Goal: Transaction & Acquisition: Purchase product/service

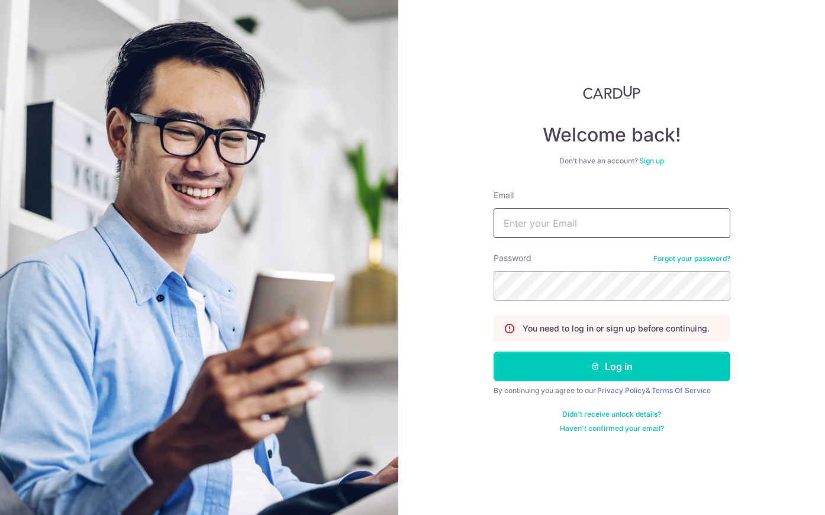
click at [518, 220] on input "Email" at bounding box center [612, 223] width 237 height 30
type input "hello@odette.sg"
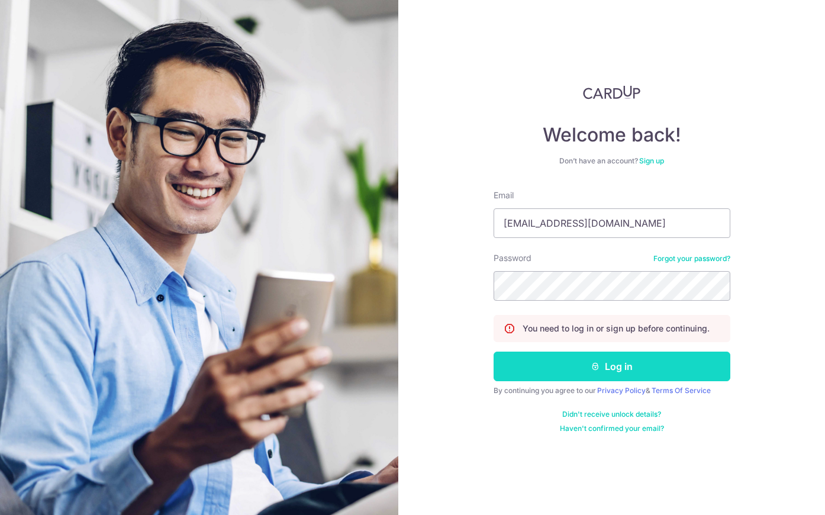
click at [548, 356] on button "Log in" at bounding box center [612, 367] width 237 height 30
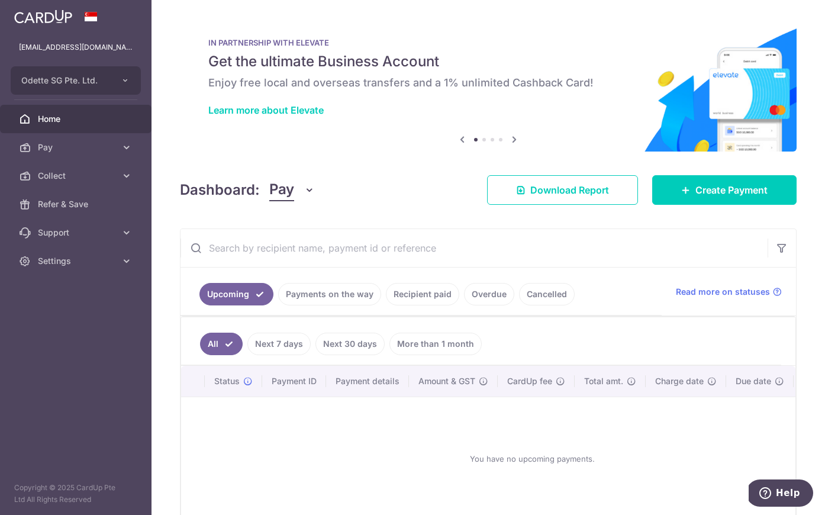
click at [394, 291] on link "Recipient paid" at bounding box center [422, 294] width 73 height 23
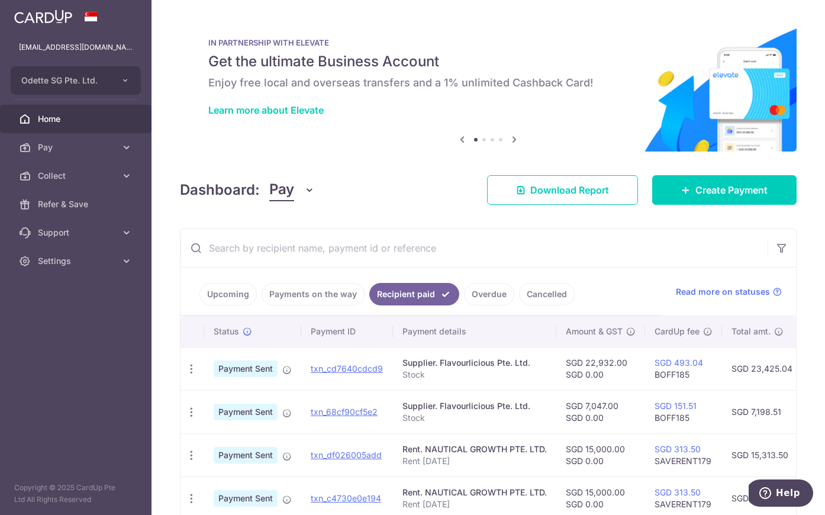
click at [303, 134] on div "IN PARTNERSHIP WITH ELEVATE Get the ultimate Business Account Enjoy free local …" at bounding box center [488, 78] width 617 height 118
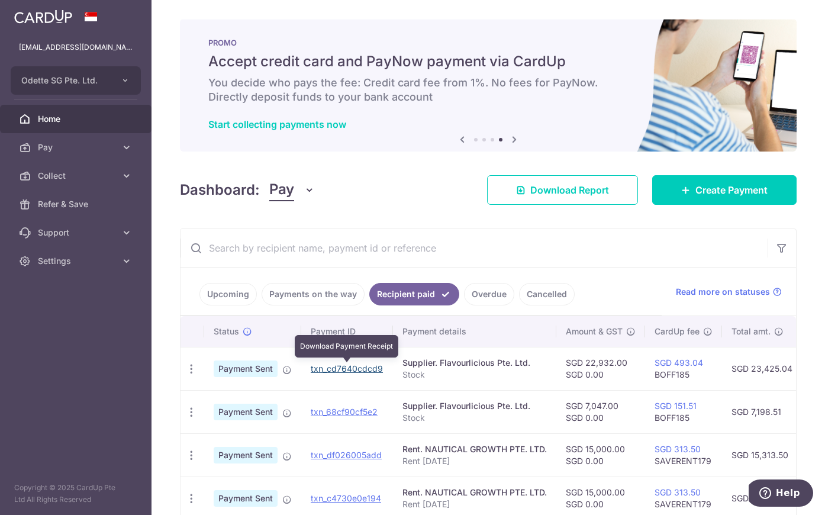
click at [328, 370] on link "txn_cd7640cdcd9" at bounding box center [347, 369] width 72 height 10
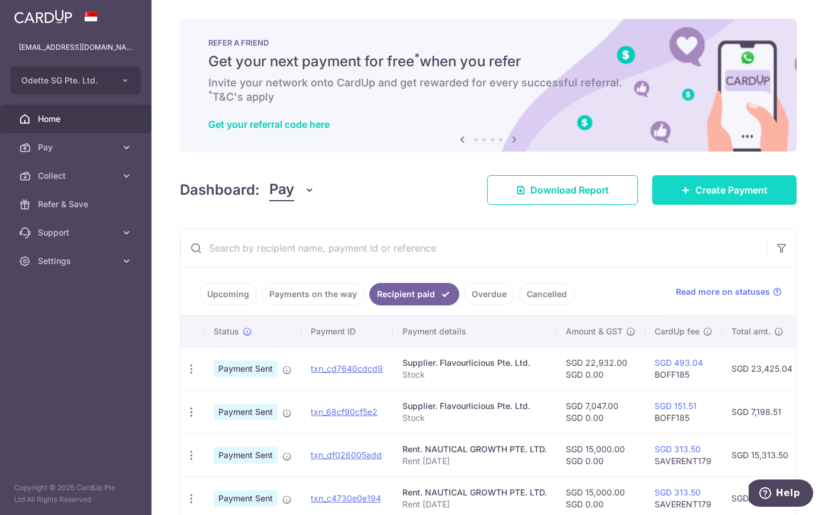
click at [705, 188] on span "Create Payment" at bounding box center [732, 190] width 72 height 14
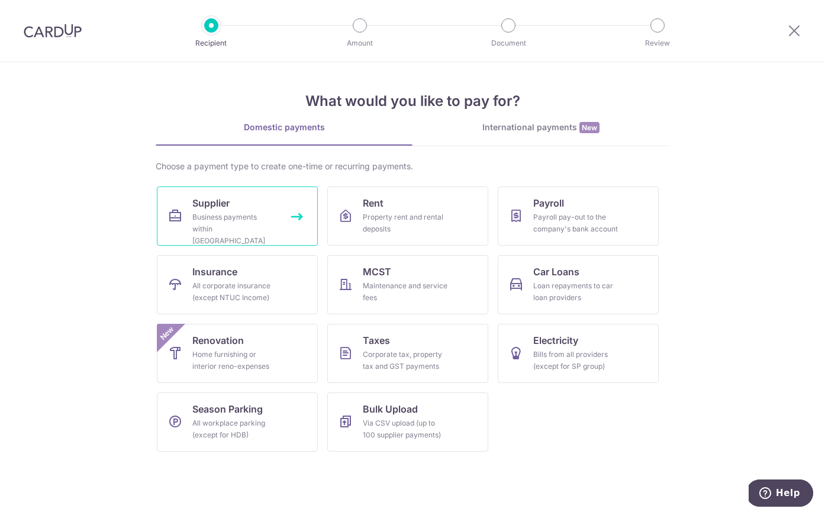
click at [293, 216] on link "Supplier Business payments within Singapore" at bounding box center [237, 216] width 161 height 59
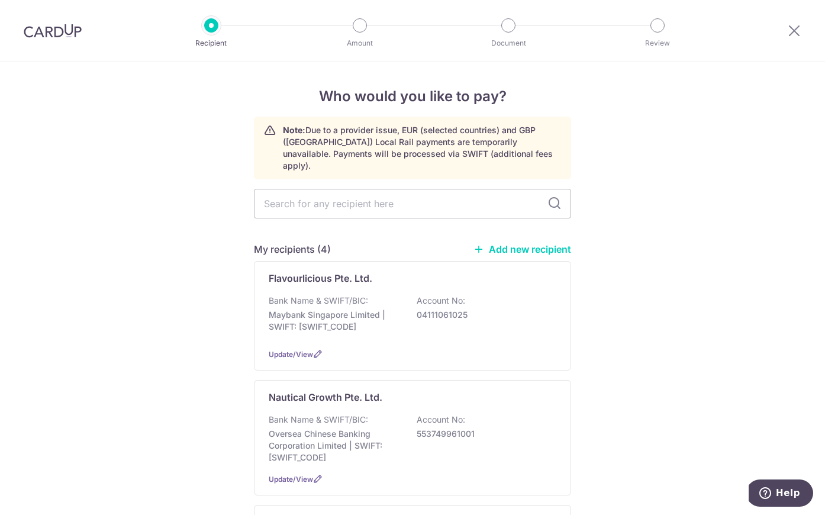
scroll to position [82, 0]
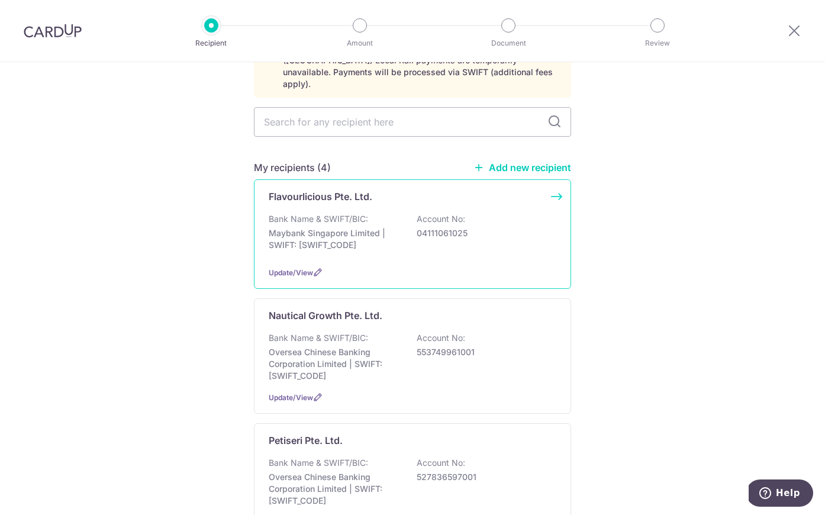
click at [554, 183] on div "Flavourlicious Pte. Ltd. Bank Name & SWIFT/BIC: Maybank Singapore Limited | SWI…" at bounding box center [412, 234] width 317 height 110
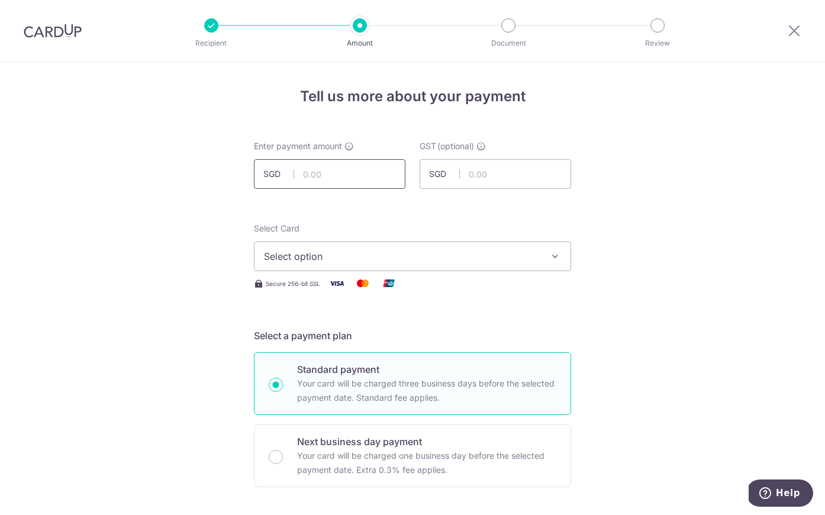
click at [324, 172] on input "text" at bounding box center [330, 174] width 152 height 30
type input "4,774.00"
click at [348, 264] on button "Select option" at bounding box center [412, 257] width 317 height 30
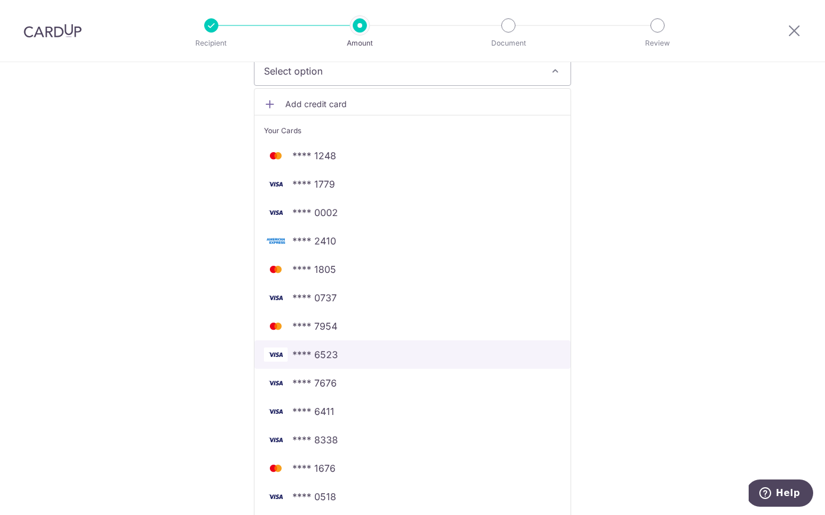
scroll to position [187, 0]
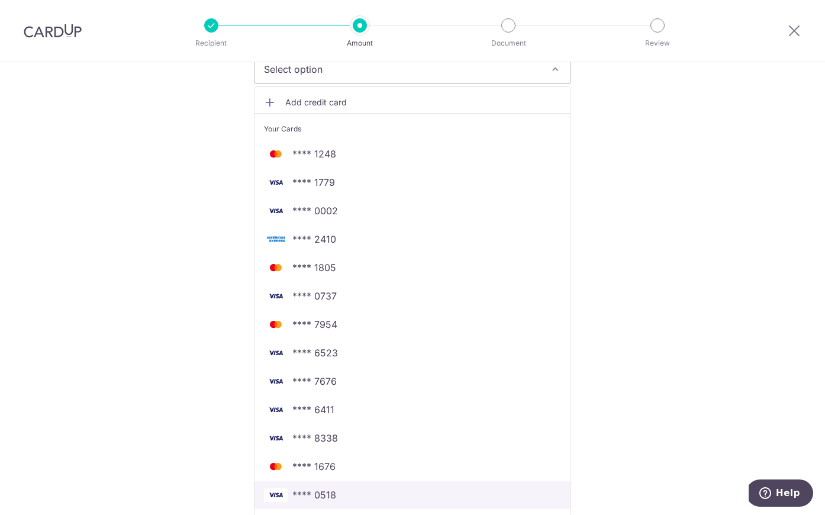
click at [327, 489] on span "**** 0518" at bounding box center [315, 495] width 44 height 14
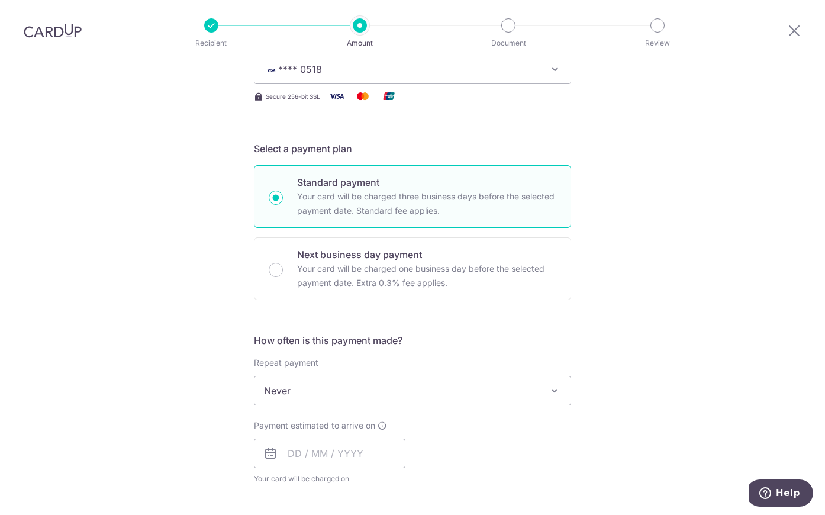
click at [185, 322] on div "Tell us more about your payment Enter payment amount SGD 4,774.00 4774.00 GST (…" at bounding box center [412, 450] width 825 height 1151
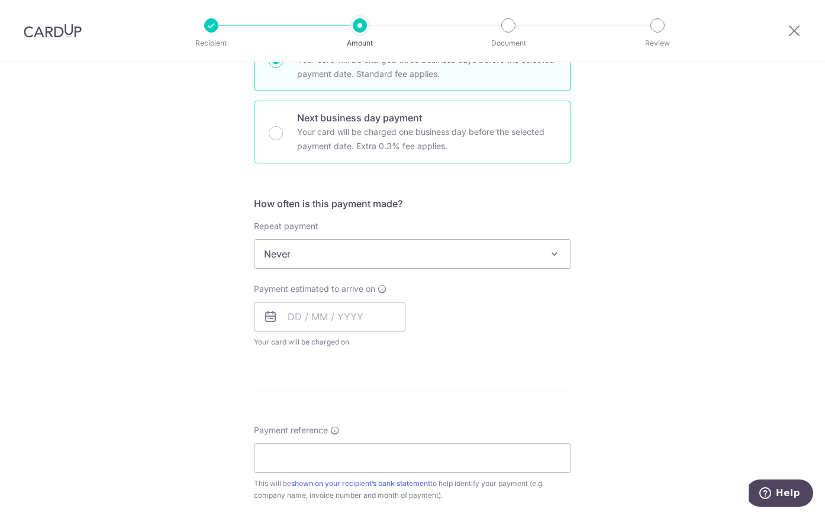
scroll to position [327, 0]
click at [277, 130] on input "Next business day payment Your card will be charged one business day before the…" at bounding box center [276, 130] width 14 height 14
radio input "true"
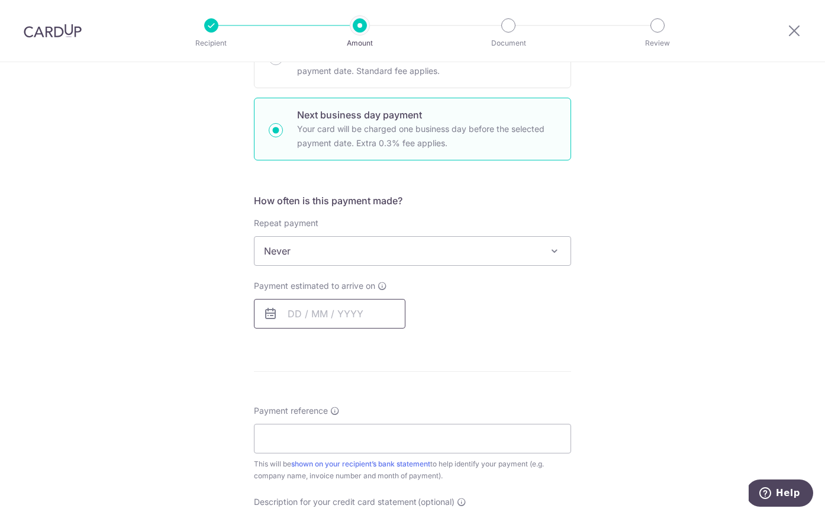
click at [313, 302] on input "text" at bounding box center [330, 314] width 152 height 30
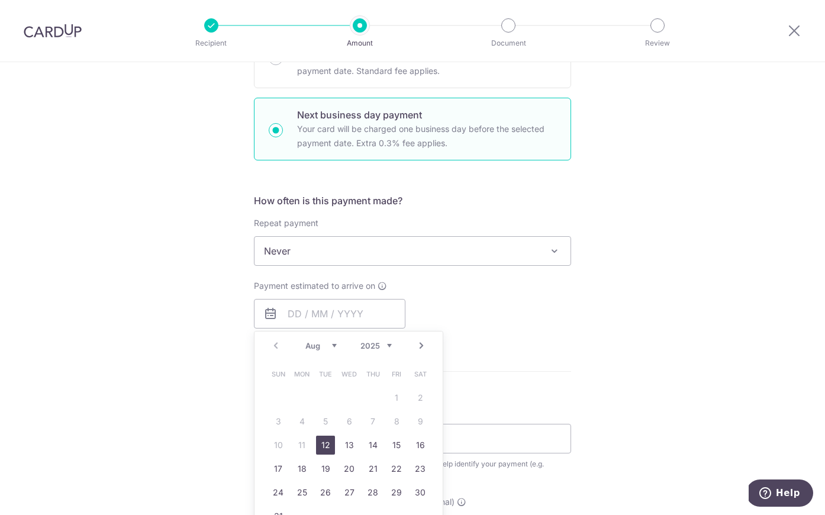
click at [318, 443] on link "12" at bounding box center [325, 445] width 19 height 19
type input "12/08/2025"
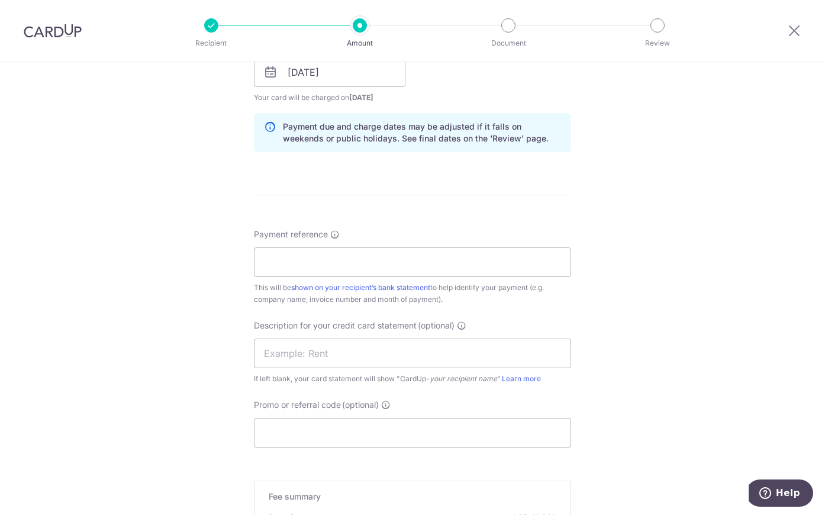
scroll to position [579, 0]
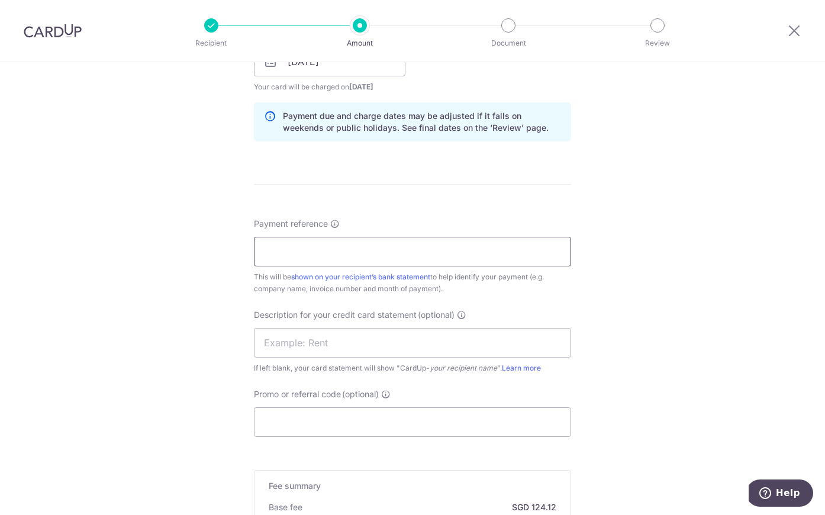
click at [306, 252] on input "Payment reference" at bounding box center [412, 252] width 317 height 30
type input "Stock"
click at [221, 301] on div "Tell us more about your payment Enter payment amount SGD 4,774.00 4774.00 GST (…" at bounding box center [412, 111] width 825 height 1257
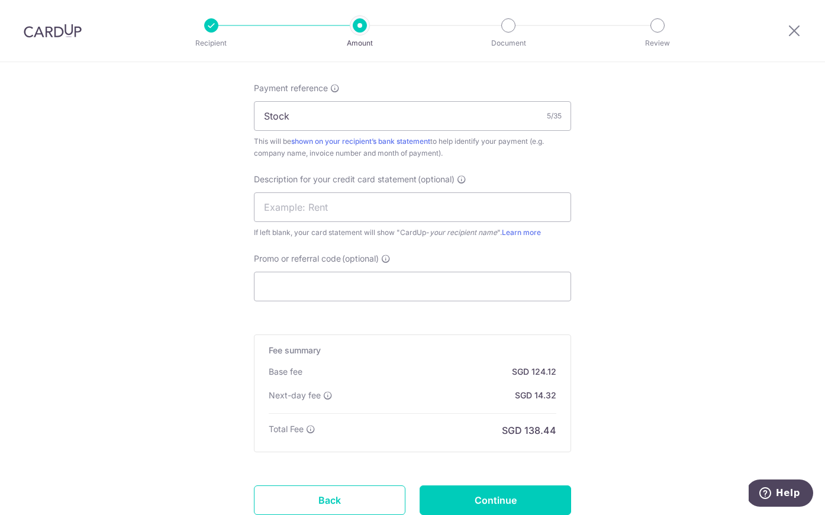
scroll to position [719, 0]
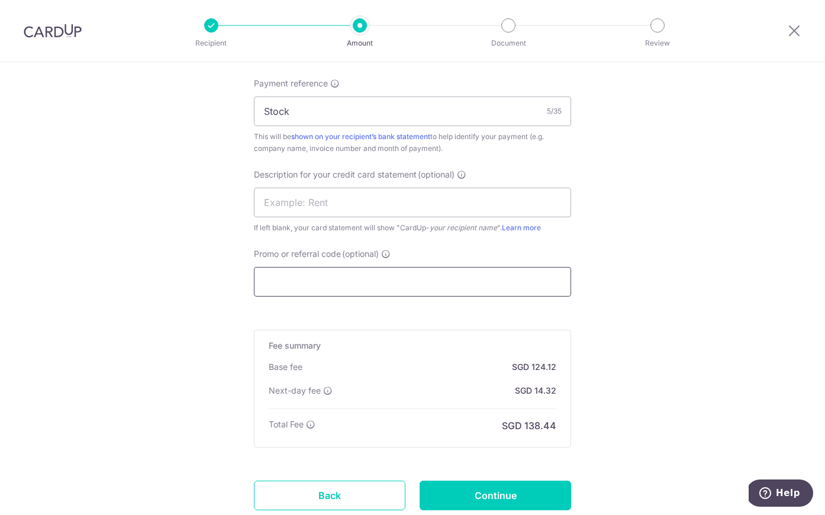
click at [337, 284] on input "Promo or referral code (optional)" at bounding box center [412, 282] width 317 height 30
paste input "BOFF185"
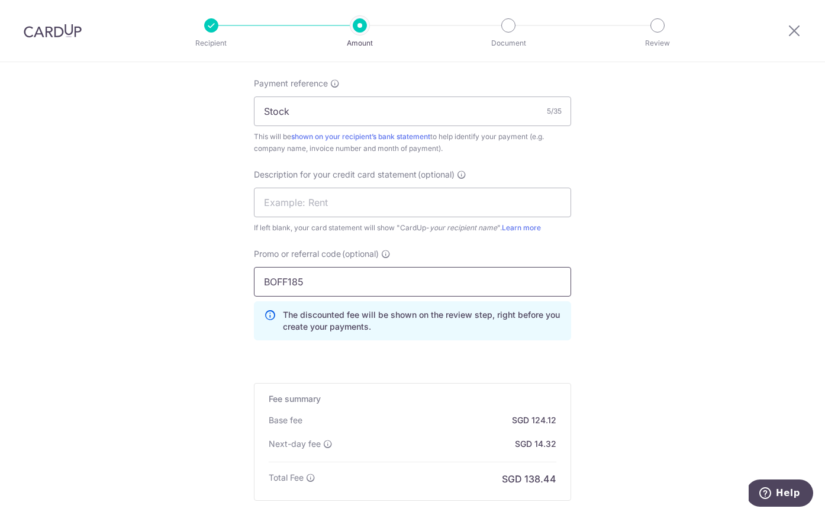
type input "BOFF185"
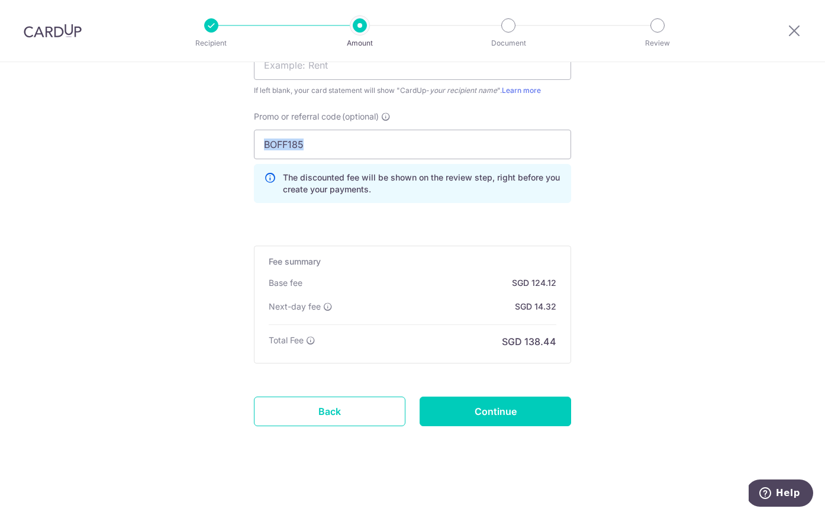
scroll to position [853, 0]
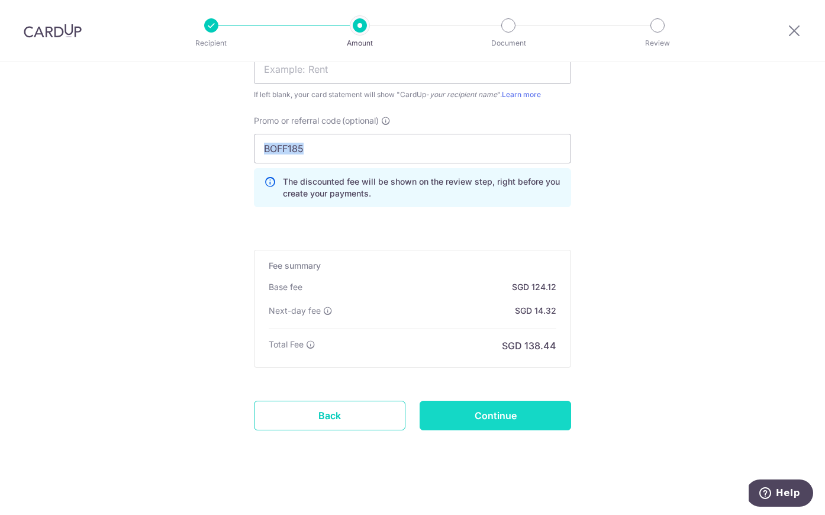
click at [529, 409] on input "Continue" at bounding box center [496, 416] width 152 height 30
type input "Create Schedule"
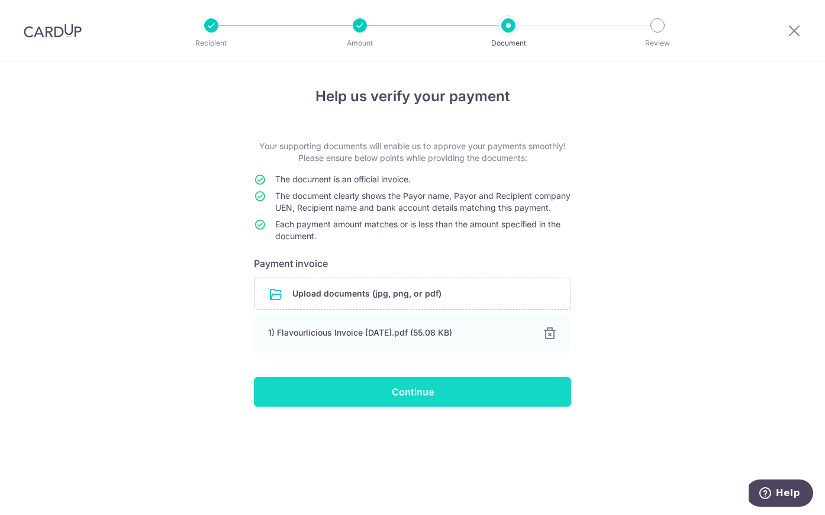
click at [370, 401] on input "Continue" at bounding box center [412, 392] width 317 height 30
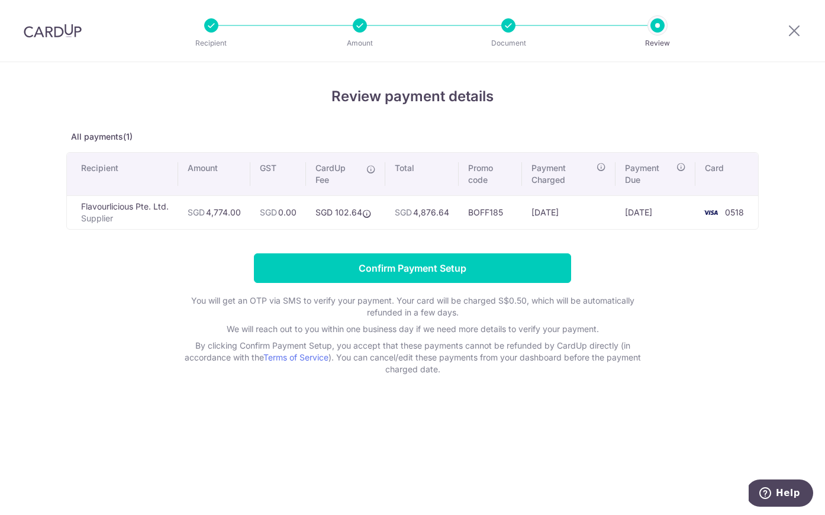
click at [368, 224] on td "SGD 102.64" at bounding box center [345, 212] width 79 height 34
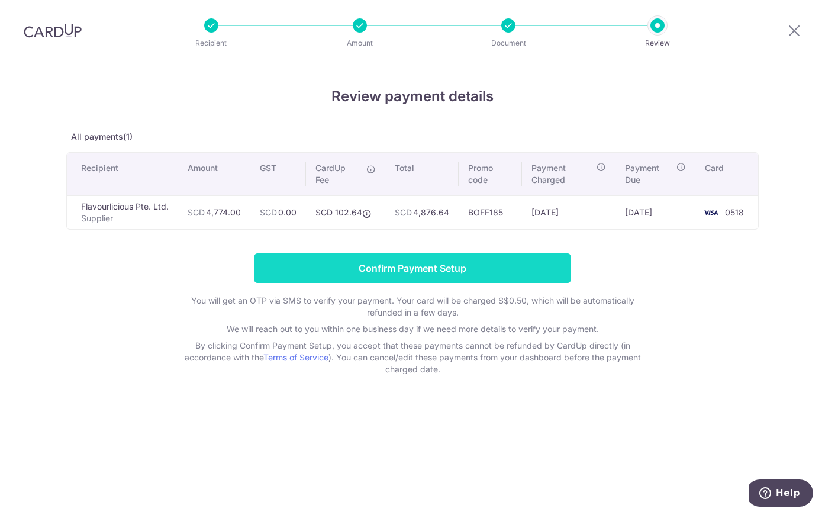
click at [436, 259] on input "Confirm Payment Setup" at bounding box center [412, 268] width 317 height 30
